Goal: Task Accomplishment & Management: Use online tool/utility

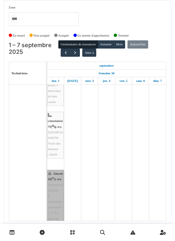
click at [55, 194] on link "foucart 20 | n/a 2025/08/146/06389 À replanifier pour lundi 1 .9.25 à partir de…" at bounding box center [55, 199] width 17 height 58
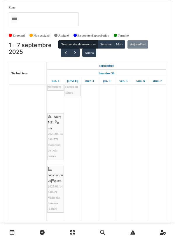
scroll to position [307, 0]
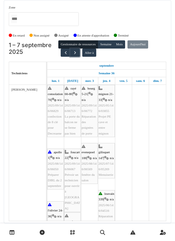
click at [73, 51] on span "button" at bounding box center [75, 52] width 5 height 5
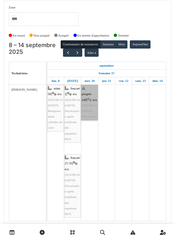
click at [90, 102] on link "progrès 249 | n/a 2025/08/146/06554 Menuiserie" at bounding box center [89, 102] width 17 height 35
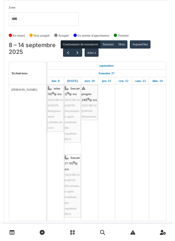
scroll to position [19, 0]
click at [133, 107] on td at bounding box center [140, 158] width 17 height 147
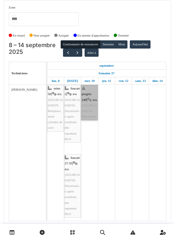
click at [93, 102] on link "progrès 249 | n/a 2025/08/146/06554 Menuiserie" at bounding box center [89, 102] width 17 height 35
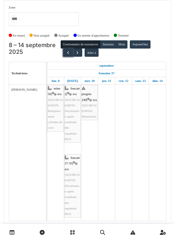
click at [66, 48] on button "button" at bounding box center [68, 52] width 10 height 8
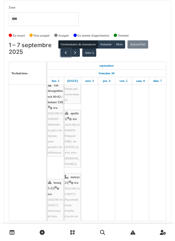
scroll to position [245, 0]
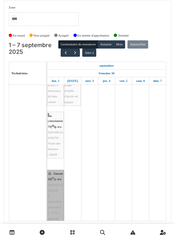
click at [55, 175] on link "foucart 20 | n/a 2025/08/146/06389 À replanifier pour lundi 1 .9.25 à partir de…" at bounding box center [55, 199] width 17 height 58
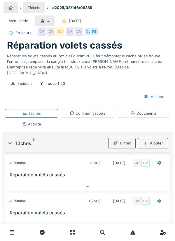
scroll to position [72, 0]
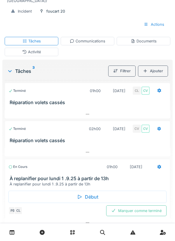
click at [93, 192] on div "Début" at bounding box center [87, 196] width 158 height 12
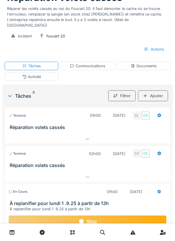
click at [146, 69] on div "Documents" at bounding box center [144, 66] width 26 height 6
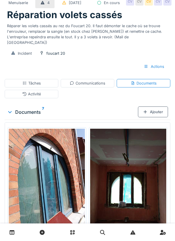
scroll to position [35, 0]
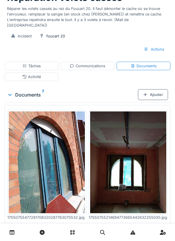
click at [156, 100] on div "Ajouter" at bounding box center [153, 94] width 30 height 11
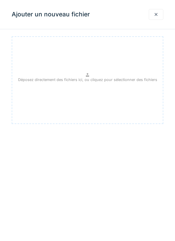
click at [94, 77] on p "Déposez directement des fichiers ici, ou cliquez pour sélectionner des fichiers" at bounding box center [87, 80] width 139 height 6
type input "**********"
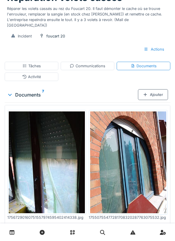
click at [152, 100] on div "Ajouter" at bounding box center [153, 94] width 30 height 11
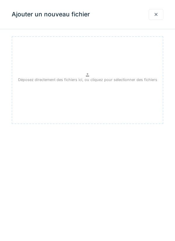
click at [86, 80] on p "Déposez directement des fichiers ici, ou cliquez pour sélectionner des fichiers" at bounding box center [87, 80] width 139 height 6
type input "**********"
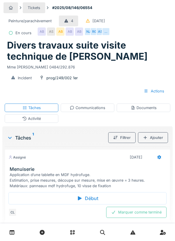
click at [80, 198] on icon at bounding box center [80, 198] width 4 height 4
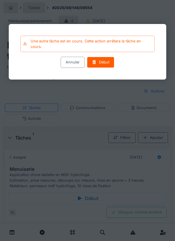
click at [71, 61] on div "Annuler" at bounding box center [73, 62] width 24 height 11
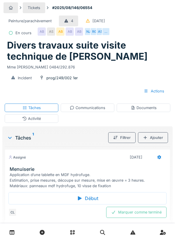
click at [145, 111] on div "Documents" at bounding box center [144, 107] width 54 height 8
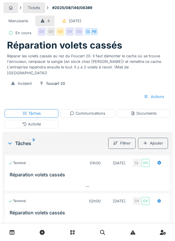
click at [89, 110] on div "Communications" at bounding box center [88, 113] width 36 height 6
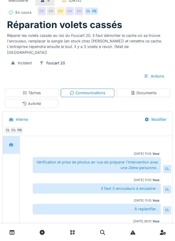
scroll to position [32, 0]
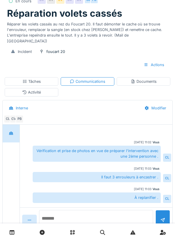
click at [70, 228] on textarea at bounding box center [96, 219] width 114 height 19
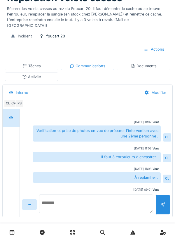
scroll to position [20, 0]
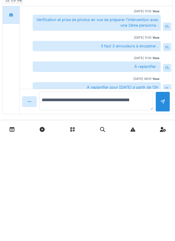
type textarea "**********"
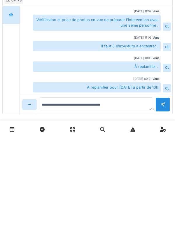
click at [161, 204] on div at bounding box center [163, 207] width 5 height 6
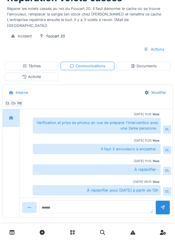
scroll to position [41, 0]
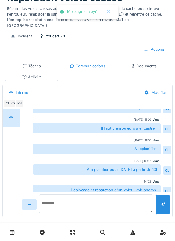
click at [73, 200] on textarea at bounding box center [96, 203] width 114 height 19
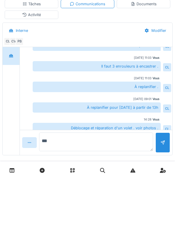
type textarea "****"
type textarea "**********"
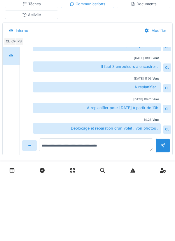
click at [161, 200] on div at bounding box center [163, 207] width 15 height 14
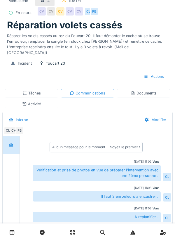
scroll to position [18, 0]
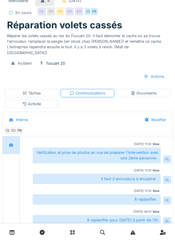
click at [147, 90] on div "Documents" at bounding box center [144, 93] width 26 height 6
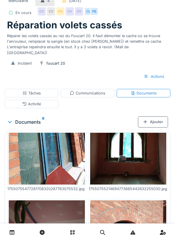
scroll to position [0, 0]
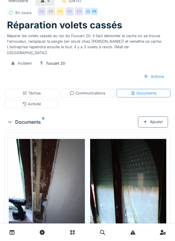
click at [154, 119] on div "Ajouter" at bounding box center [153, 121] width 30 height 11
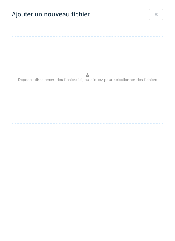
click at [91, 81] on p "Déposez directement des fichiers ici, ou cliquez pour sélectionner des fichiers" at bounding box center [87, 80] width 139 height 6
click at [157, 16] on div at bounding box center [156, 15] width 5 height 6
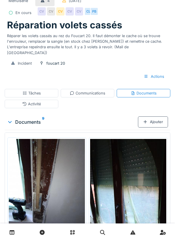
click at [45, 89] on div "Tâches" at bounding box center [32, 93] width 54 height 8
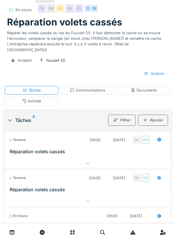
scroll to position [72, 0]
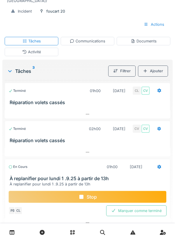
click at [158, 164] on icon at bounding box center [160, 166] width 4 height 4
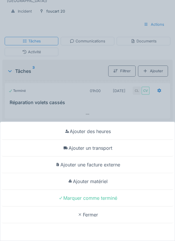
click at [105, 156] on div "Ajouter un transport" at bounding box center [87, 148] width 172 height 17
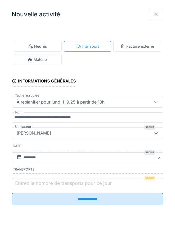
click at [32, 182] on label "Entrez le nombre de transports pour ce jour" at bounding box center [63, 182] width 99 height 7
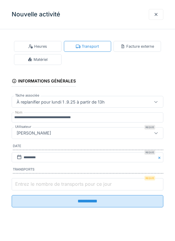
click at [32, 182] on input "Entrez le nombre de transports pour ce jour" at bounding box center [88, 184] width 152 height 12
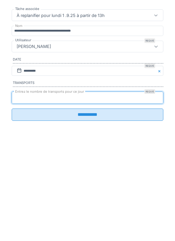
type input "*"
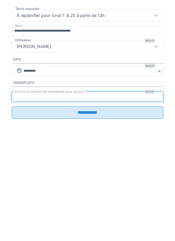
click at [83, 203] on input "**********" at bounding box center [88, 199] width 152 height 12
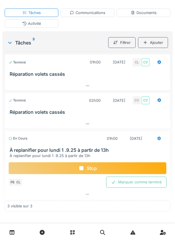
click at [91, 174] on div "Stop" at bounding box center [87, 168] width 158 height 12
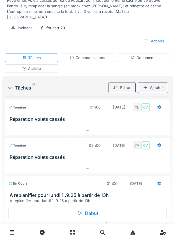
scroll to position [0, 0]
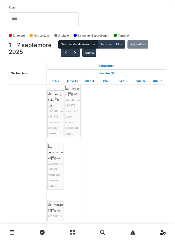
scroll to position [330, 0]
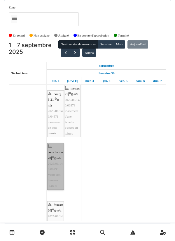
click at [53, 166] on link "consolation 70 | n/a 2025/09/146/06793 Visite des bureaux -14h30" at bounding box center [55, 166] width 17 height 47
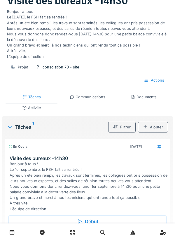
scroll to position [87, 0]
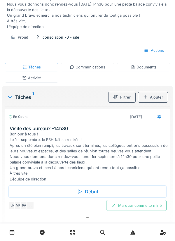
click at [91, 192] on div "Début" at bounding box center [87, 191] width 158 height 12
